Goal: Information Seeking & Learning: Learn about a topic

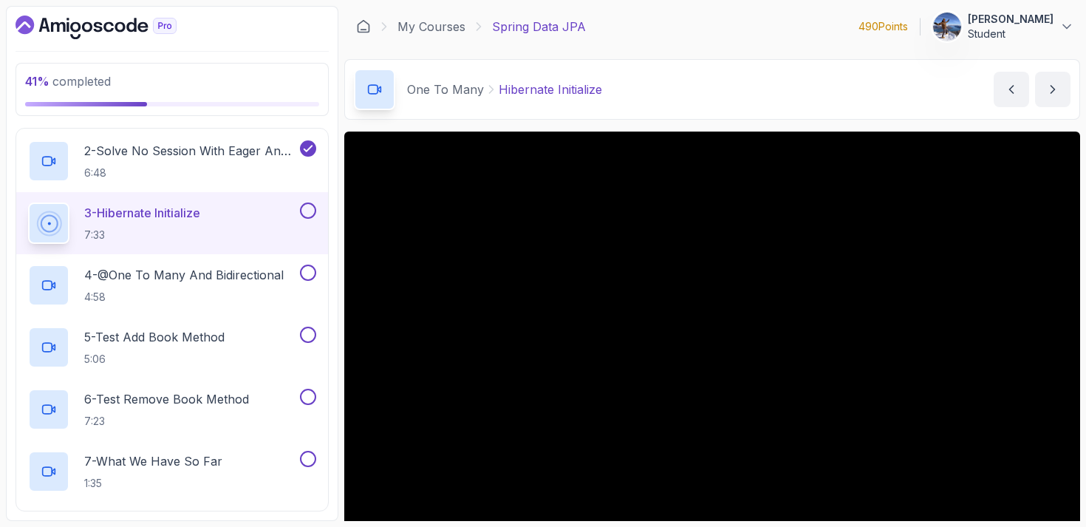
scroll to position [127, 0]
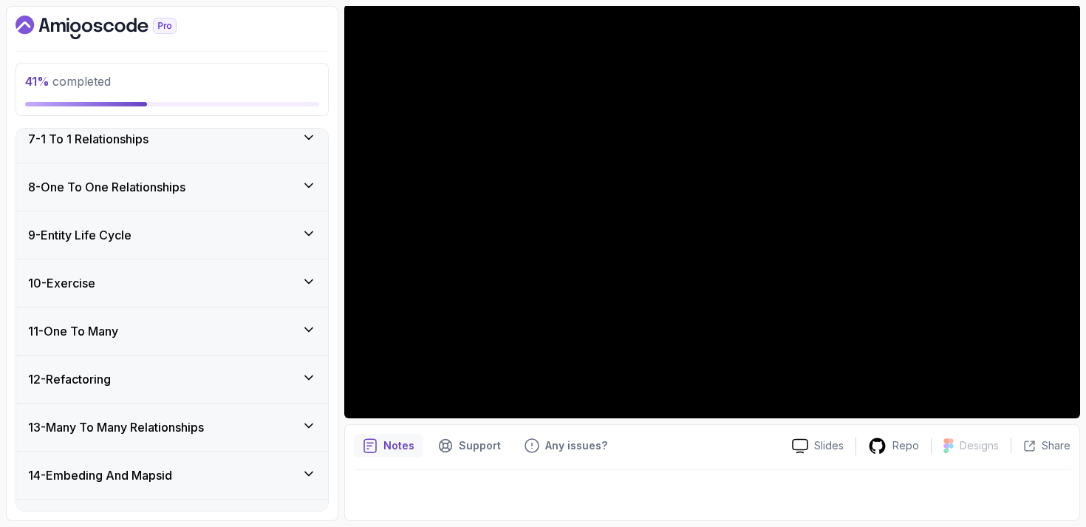
scroll to position [654, 0]
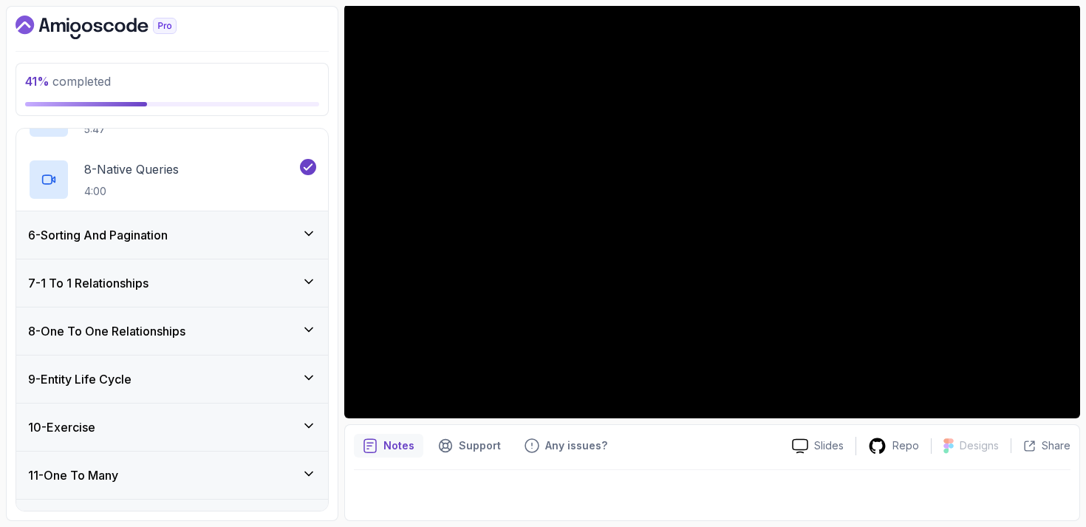
click at [191, 226] on div "6 - Sorting And Pagination" at bounding box center [172, 235] width 288 height 18
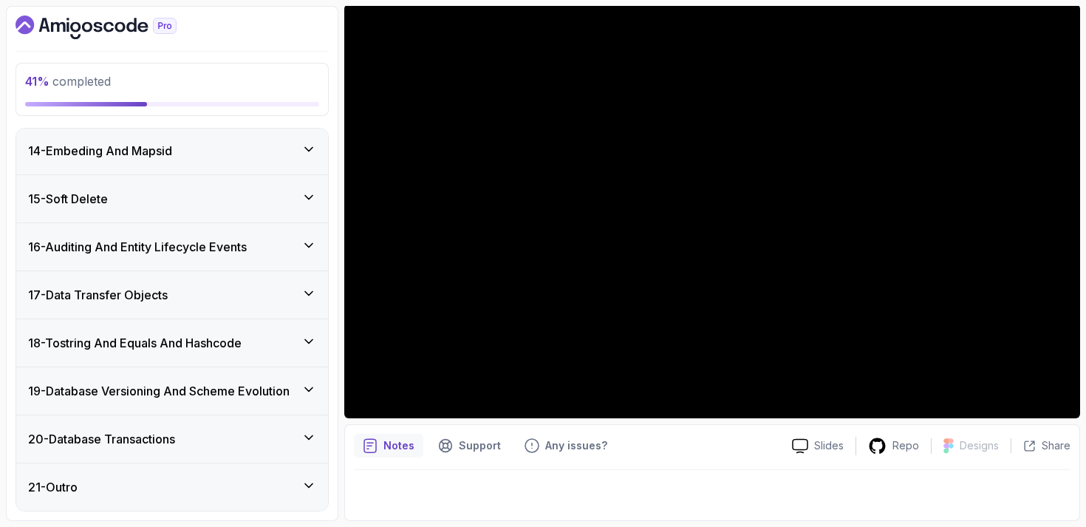
scroll to position [936, 0]
click at [273, 154] on div "14 - Embeding And Mapsid" at bounding box center [172, 151] width 288 height 18
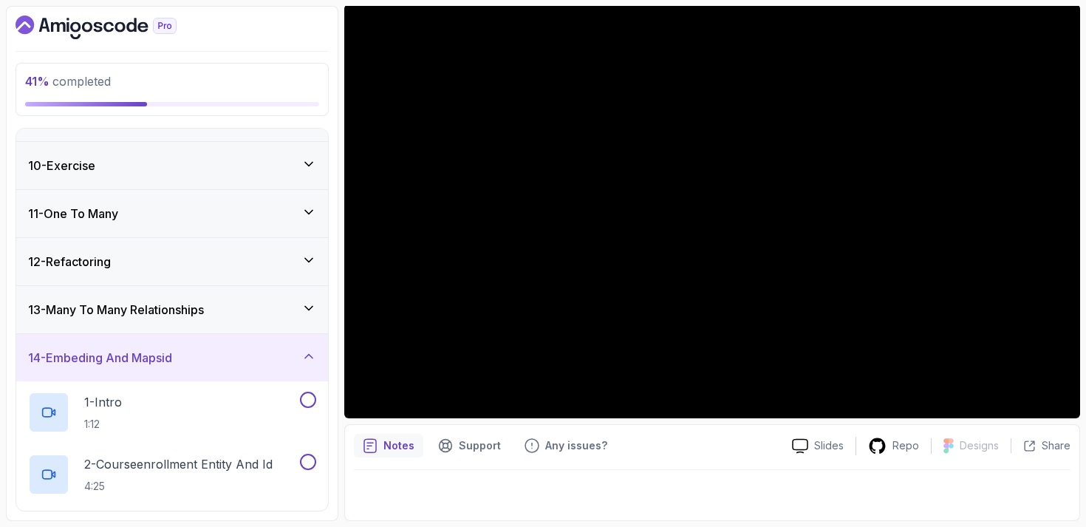
scroll to position [398, 0]
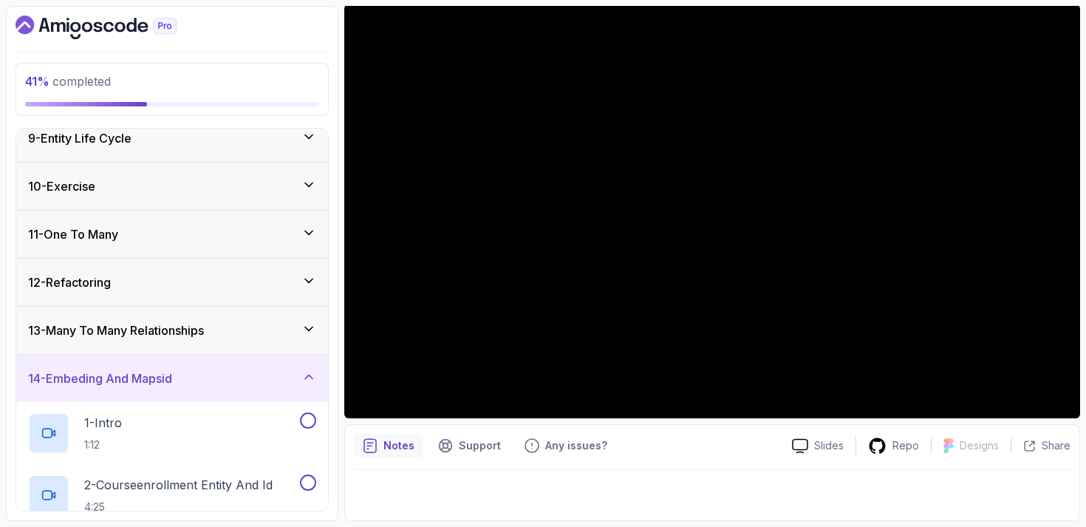
click at [266, 193] on div "10 - Exercise" at bounding box center [172, 186] width 288 height 18
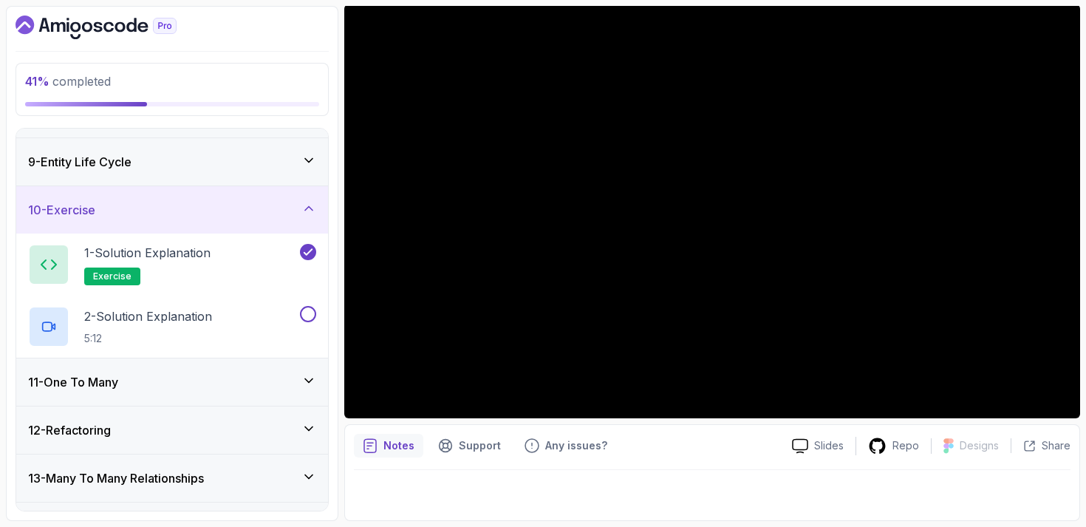
scroll to position [372, 0]
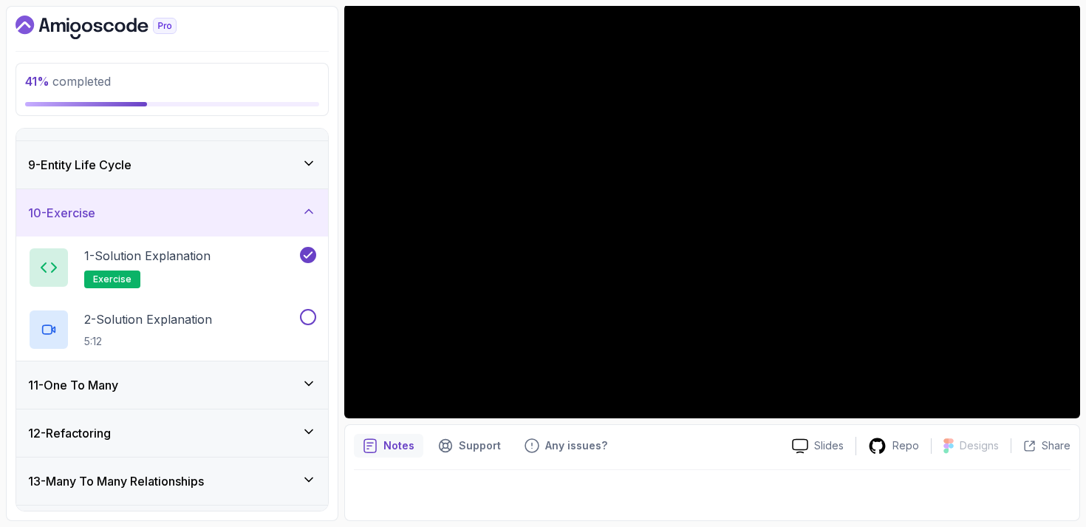
click at [251, 166] on div "9 - Entity Life Cycle" at bounding box center [172, 165] width 288 height 18
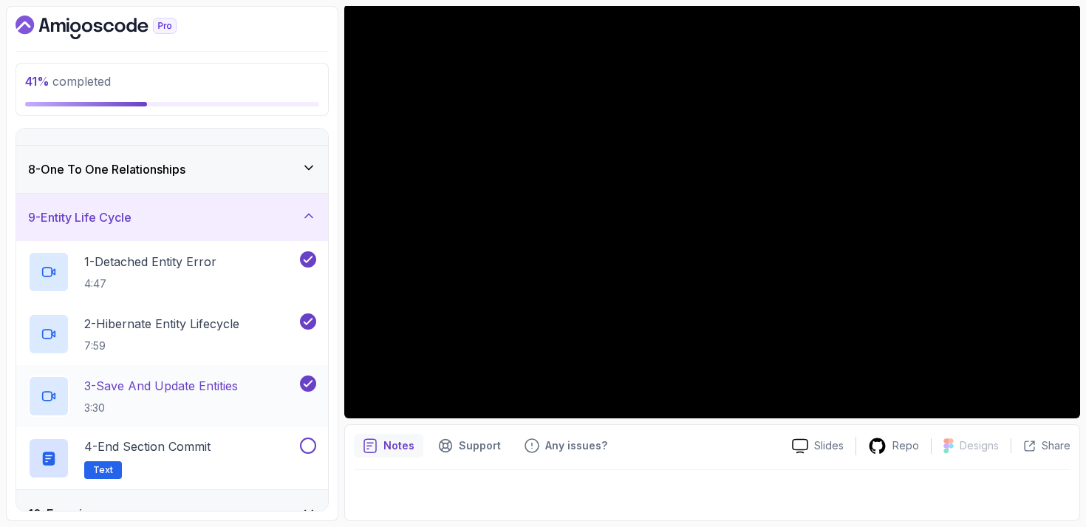
scroll to position [315, 0]
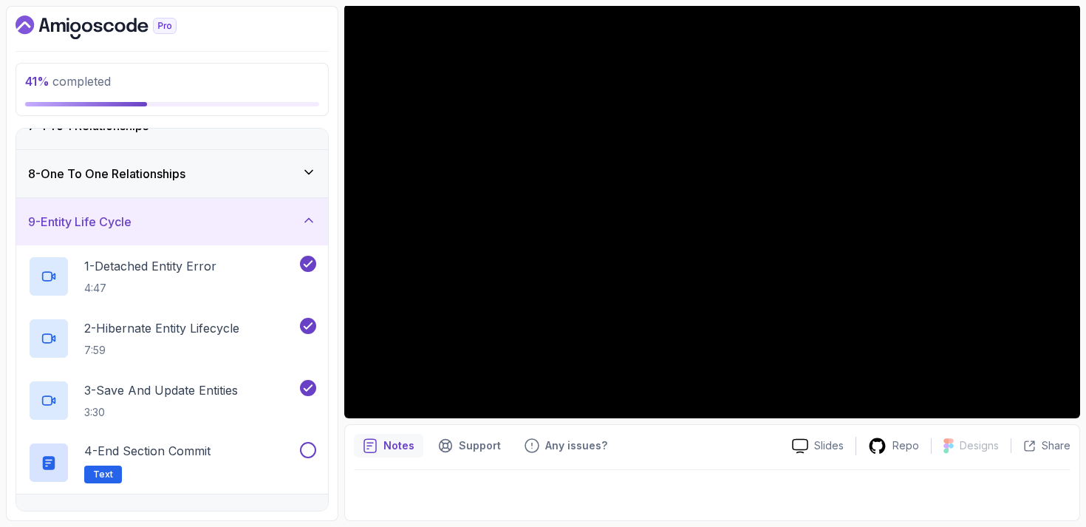
click at [231, 182] on div "8 - One To One Relationships" at bounding box center [172, 174] width 288 height 18
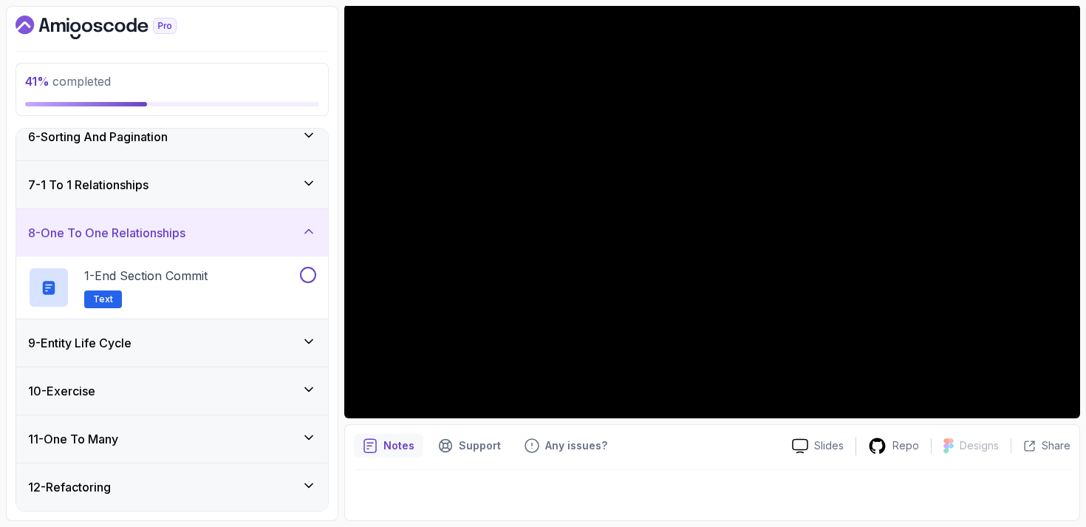
scroll to position [198, 0]
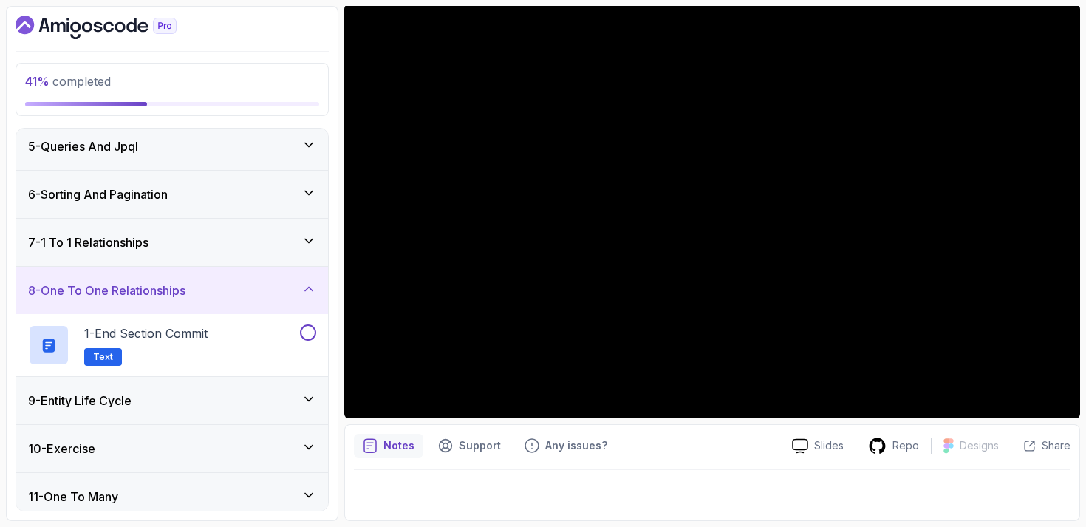
click at [230, 231] on div "7 - 1 To 1 Relationships" at bounding box center [172, 242] width 312 height 47
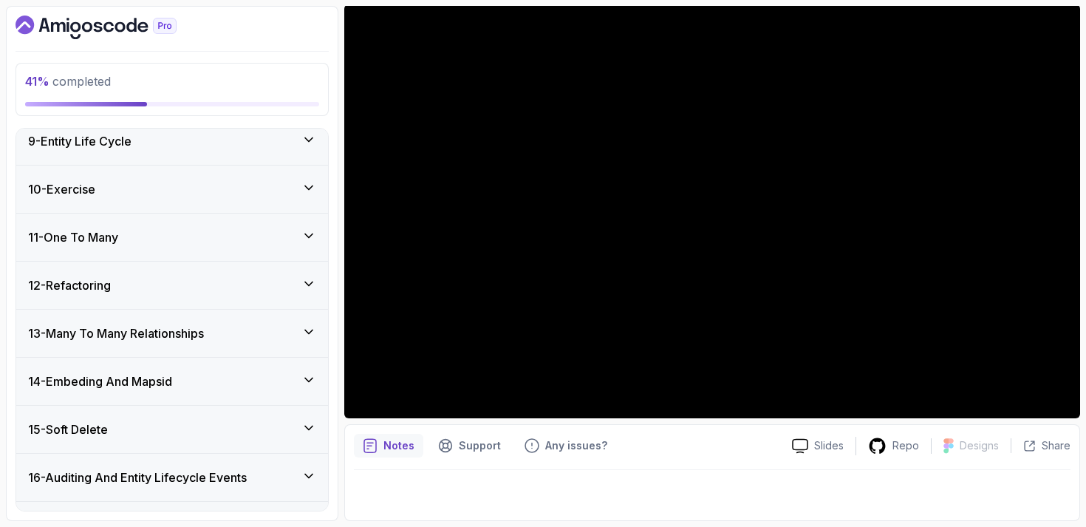
click at [224, 193] on div "10 - Exercise" at bounding box center [172, 189] width 288 height 18
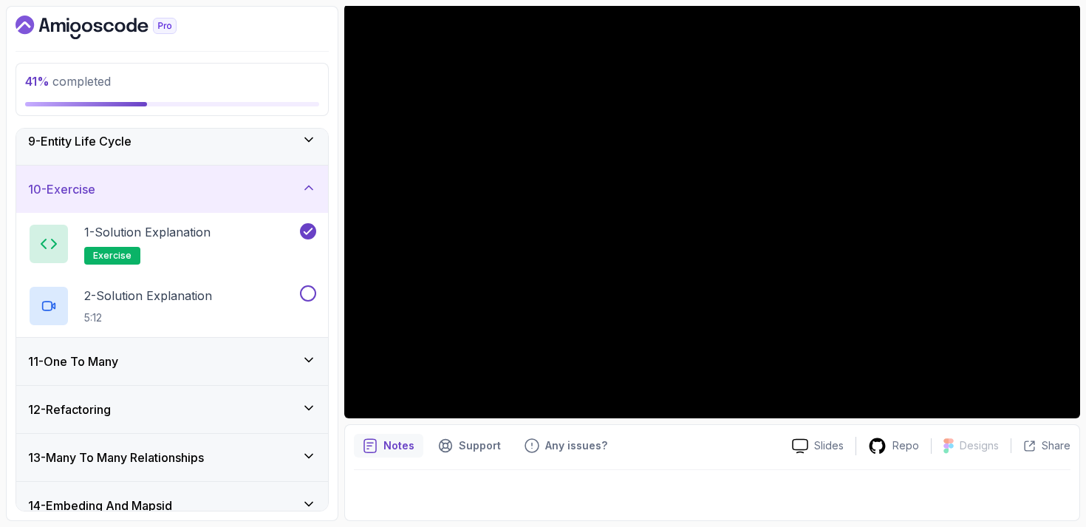
scroll to position [334, 0]
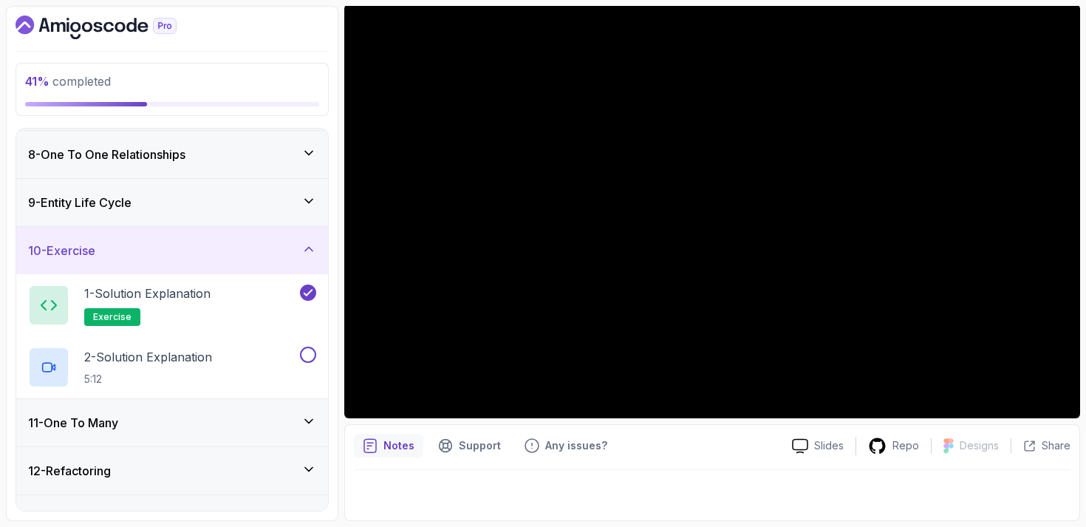
click at [219, 213] on div "9 - Entity Life Cycle" at bounding box center [172, 202] width 312 height 47
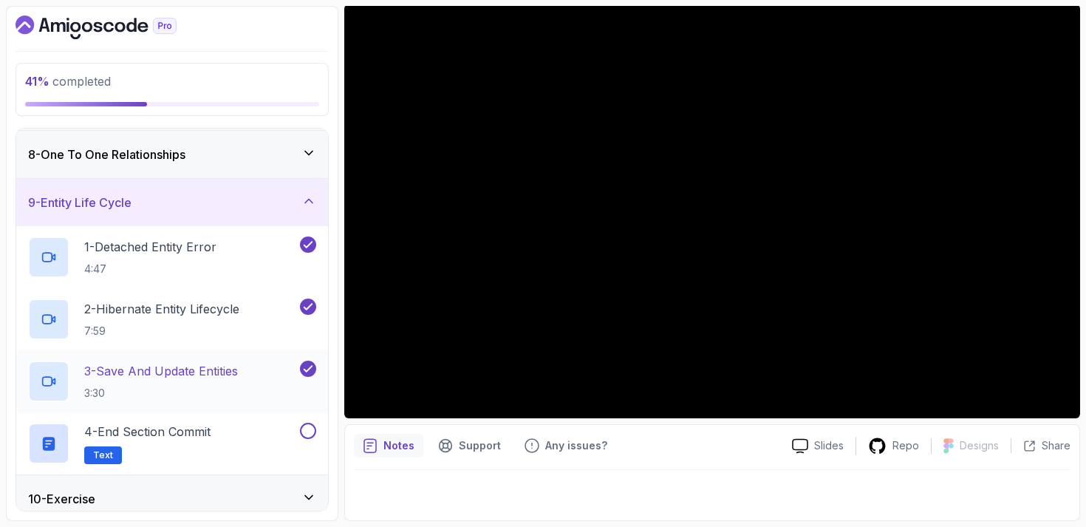
click at [208, 369] on p "3 - Save And Update Entities" at bounding box center [161, 371] width 154 height 18
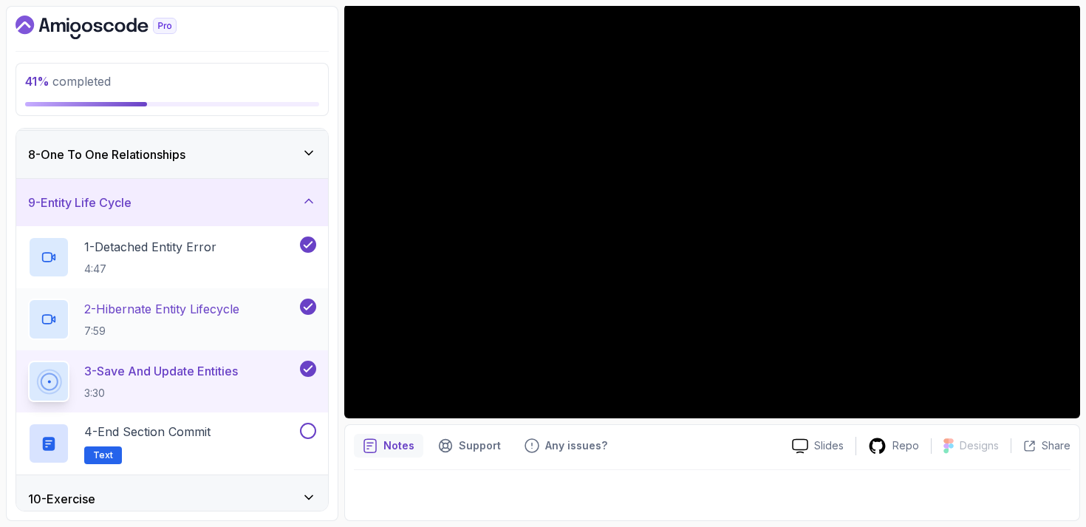
click at [203, 301] on p "2 - Hibernate Entity Lifecycle" at bounding box center [161, 309] width 155 height 18
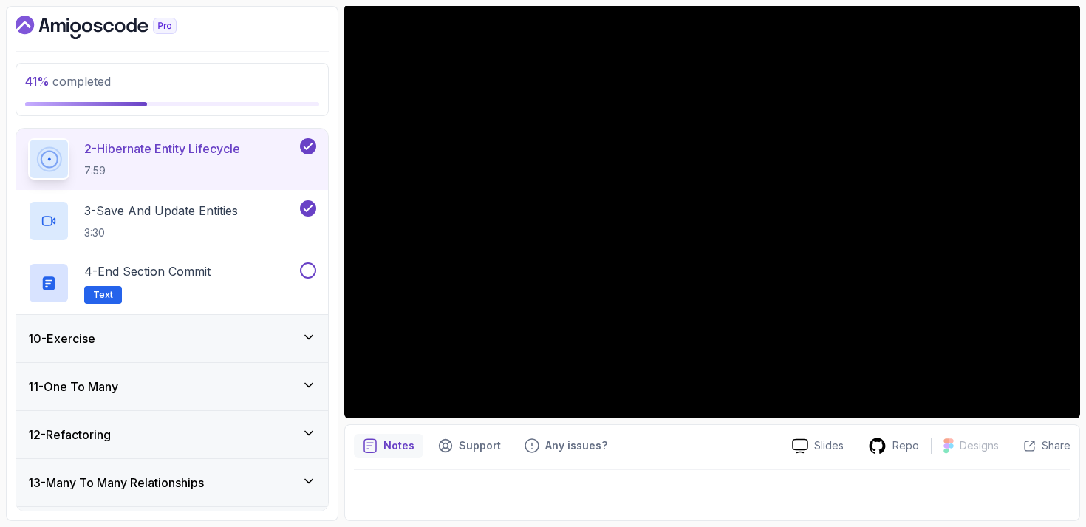
scroll to position [576, 0]
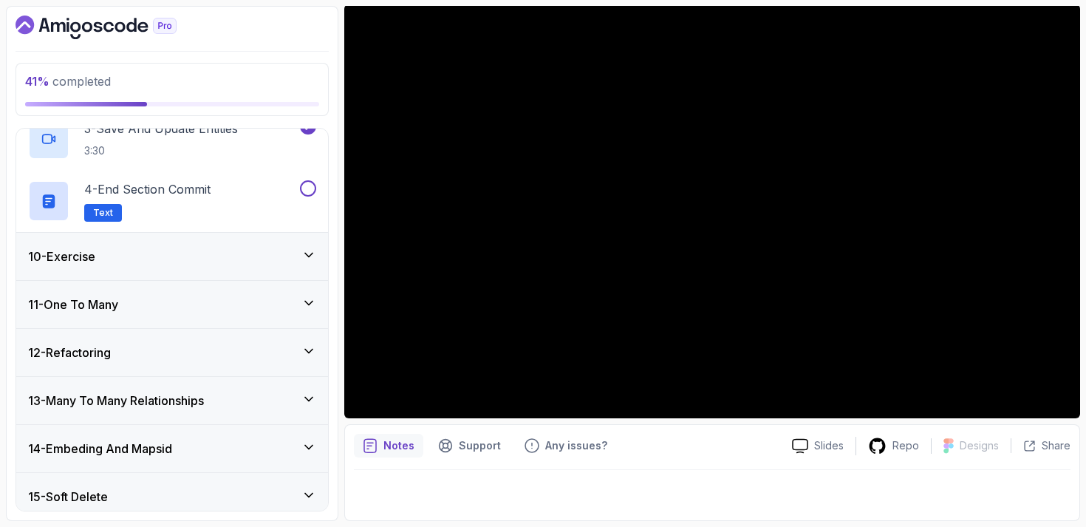
click at [191, 315] on div "11 - One To Many" at bounding box center [172, 304] width 312 height 47
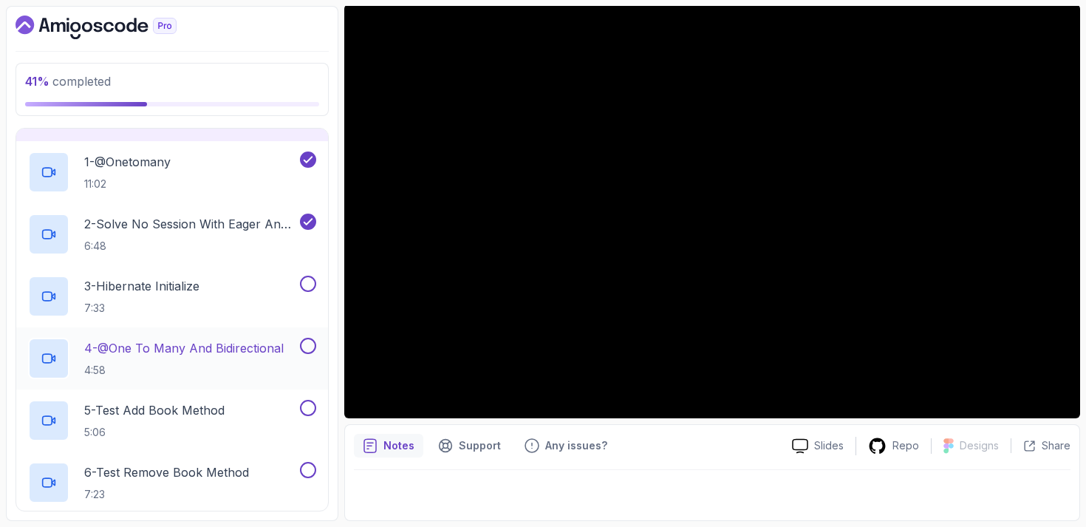
scroll to position [521, 0]
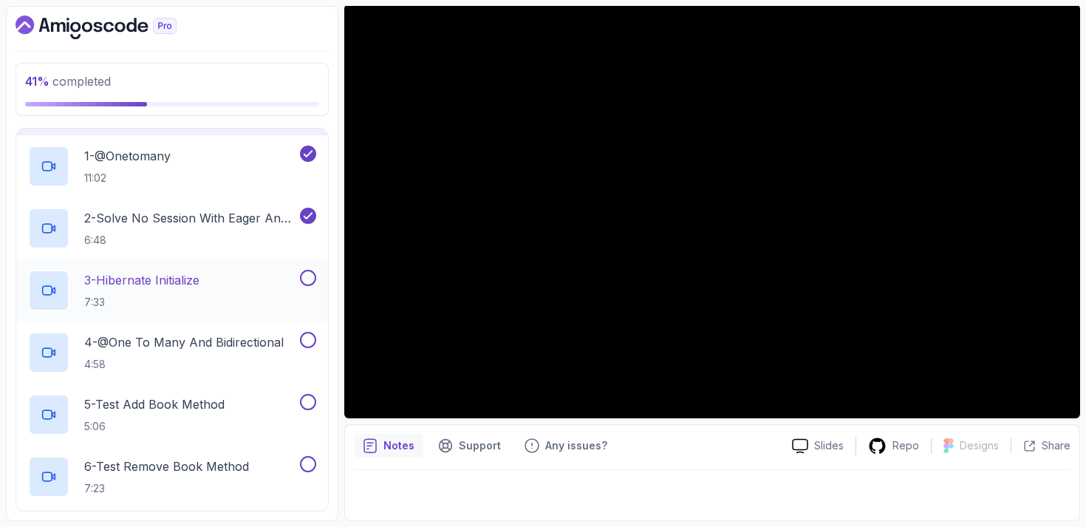
click at [222, 286] on div "3 - Hibernate Initialize 7:33" at bounding box center [162, 290] width 269 height 41
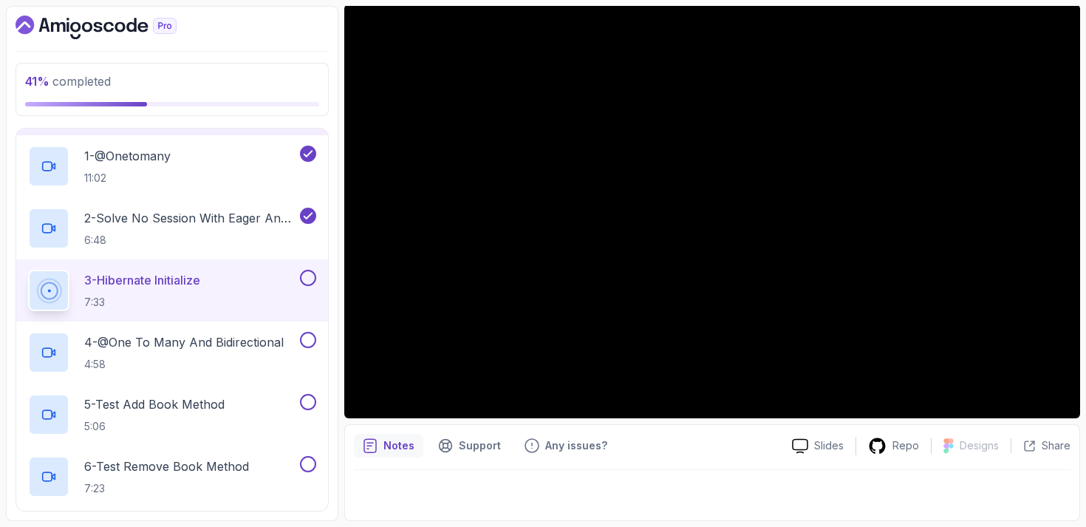
click at [310, 276] on button at bounding box center [308, 278] width 16 height 16
click at [191, 352] on h2 "4 - @One To Many And Bidirectional 4:58" at bounding box center [184, 352] width 200 height 38
